Goal: Information Seeking & Learning: Learn about a topic

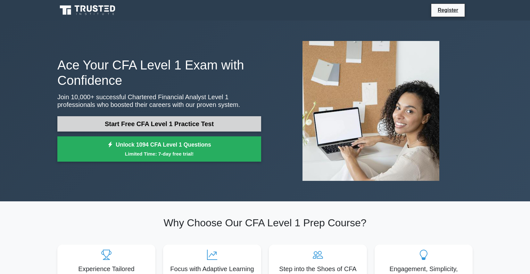
click at [101, 122] on link "Start Free CFA Level 1 Practice Test" at bounding box center [159, 123] width 204 height 15
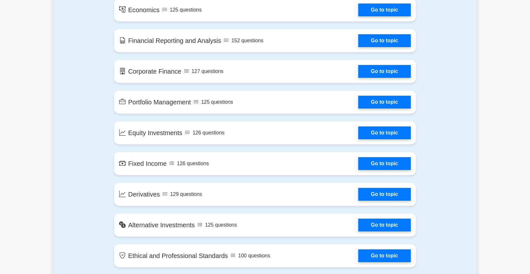
scroll to position [413, 0]
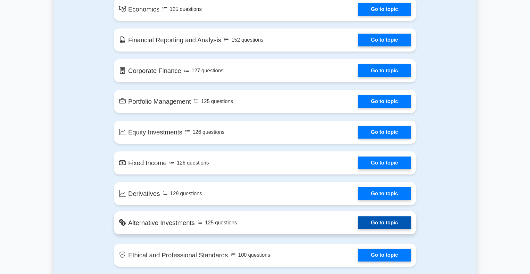
click at [392, 222] on link "Go to topic" at bounding box center [384, 223] width 53 height 13
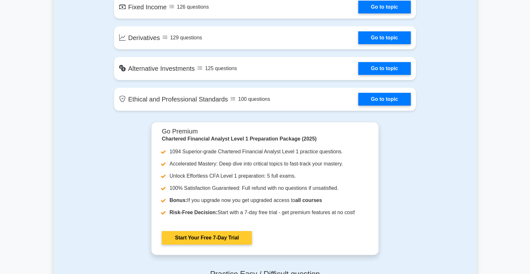
scroll to position [571, 0]
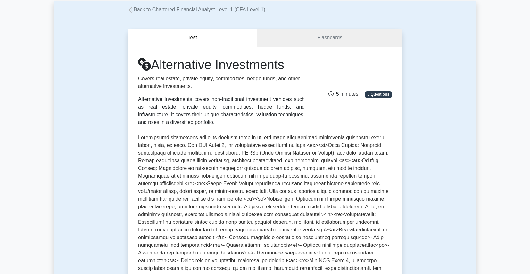
scroll to position [35, 0]
